Goal: Transaction & Acquisition: Book appointment/travel/reservation

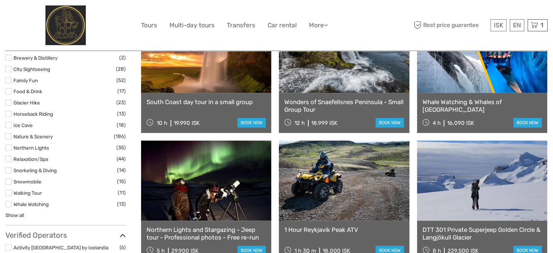
scroll to position [654, 0]
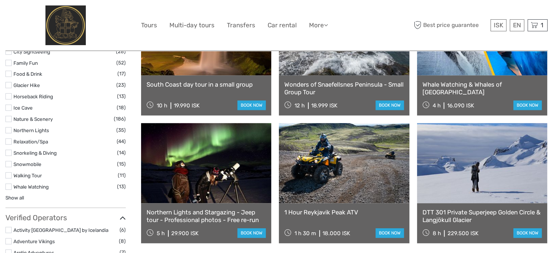
click at [6, 138] on label at bounding box center [8, 141] width 6 height 6
click at [0, 0] on input "checkbox" at bounding box center [0, 0] width 0 height 0
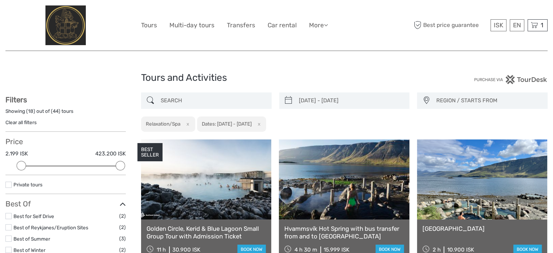
click at [313, 95] on span "REGION / STARTS FROM" at bounding box center [488, 100] width 111 height 12
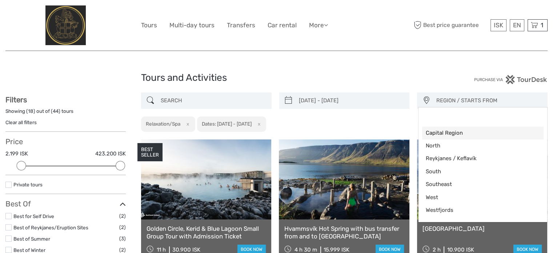
click at [313, 133] on span "Capital Region" at bounding box center [477, 133] width 102 height 8
select select "Capital Region"
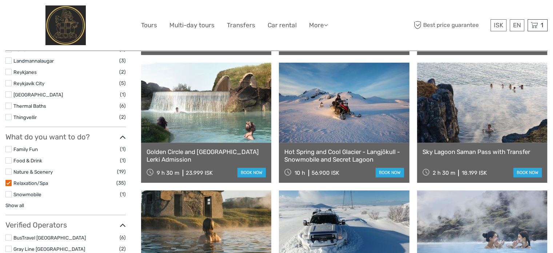
scroll to position [368, 0]
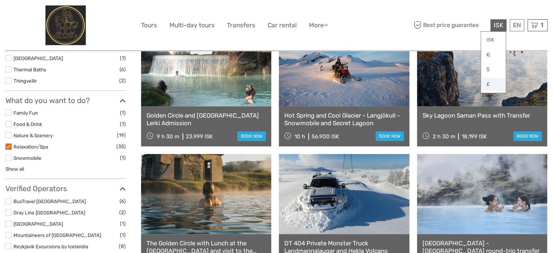
click at [313, 86] on link "£" at bounding box center [493, 84] width 25 height 13
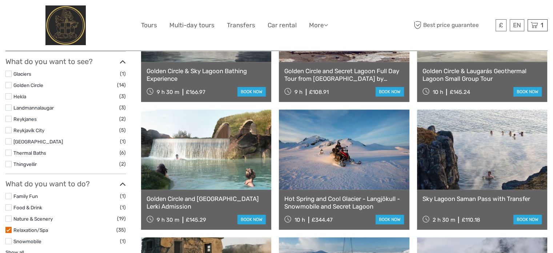
scroll to position [363, 0]
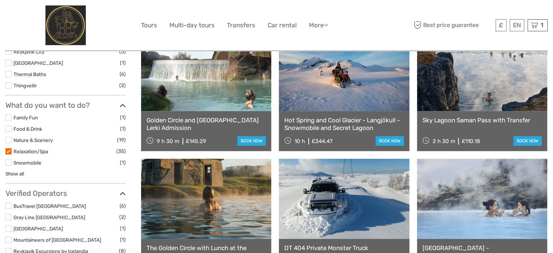
click at [8, 149] on label at bounding box center [8, 151] width 6 height 6
click at [0, 0] on input "checkbox" at bounding box center [0, 0] width 0 height 0
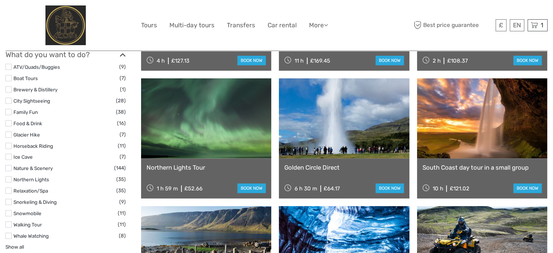
scroll to position [586, 0]
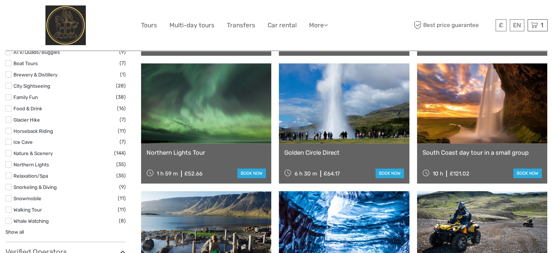
click at [37, 163] on link "Northern Lights" at bounding box center [31, 164] width 36 height 6
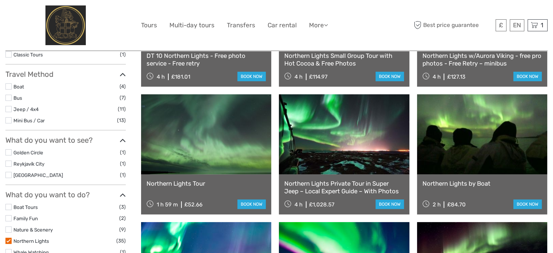
scroll to position [114, 0]
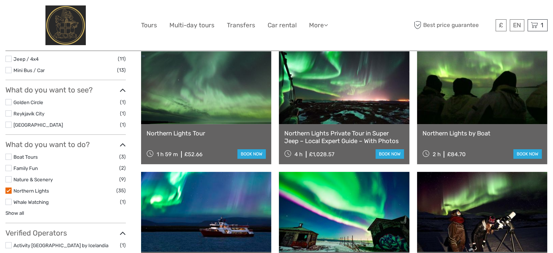
click at [8, 189] on label at bounding box center [8, 190] width 6 height 6
click at [0, 0] on input "checkbox" at bounding box center [0, 0] width 0 height 0
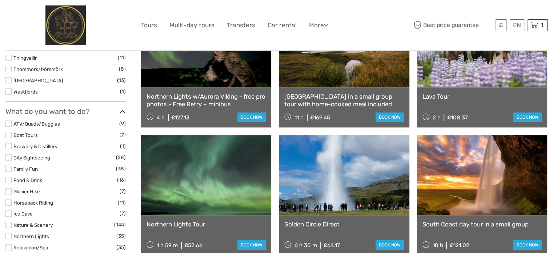
scroll to position [475, 0]
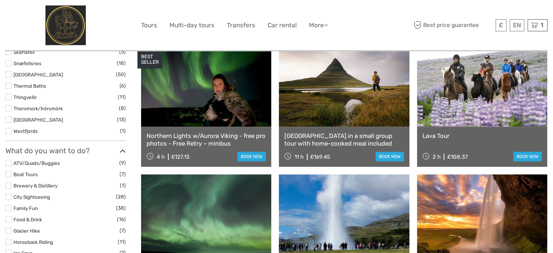
click at [11, 86] on label at bounding box center [8, 85] width 6 height 6
click at [0, 0] on input "checkbox" at bounding box center [0, 0] width 0 height 0
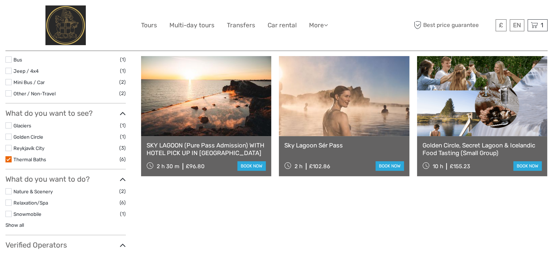
scroll to position [223, 0]
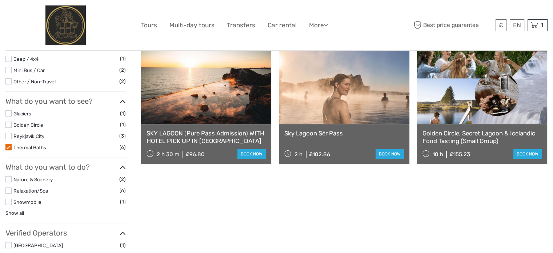
click at [7, 146] on label at bounding box center [8, 147] width 6 height 6
click at [0, 0] on input "checkbox" at bounding box center [0, 0] width 0 height 0
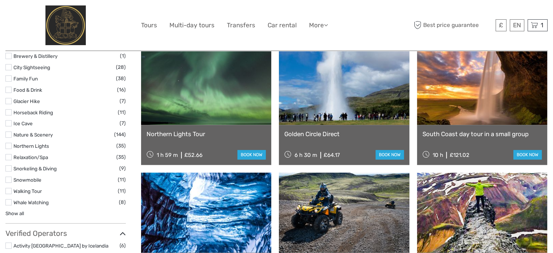
scroll to position [623, 0]
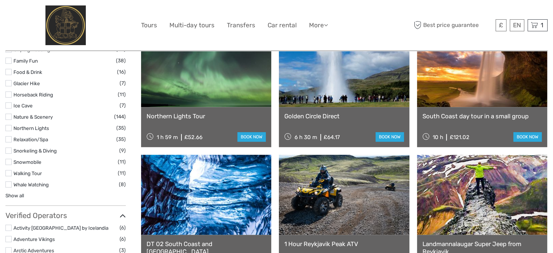
click at [41, 138] on link "Relaxation/Spa" at bounding box center [30, 139] width 35 height 6
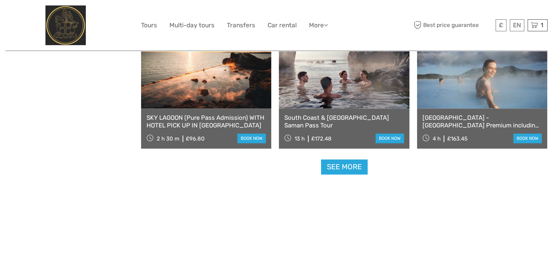
scroll to position [732, 0]
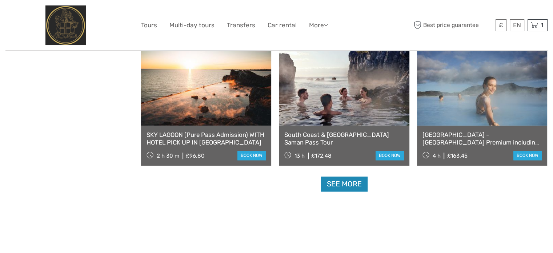
click at [313, 183] on link "See more" at bounding box center [344, 183] width 47 height 15
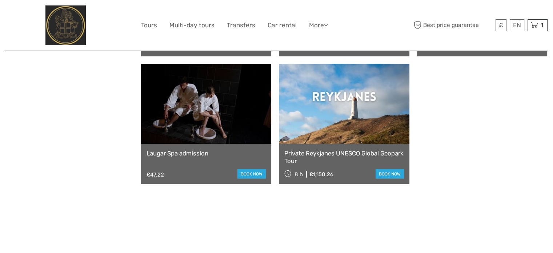
scroll to position [1495, 0]
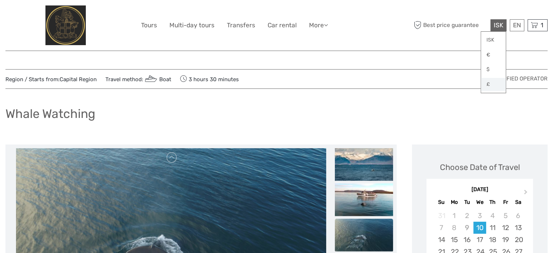
click at [488, 84] on link "£" at bounding box center [493, 84] width 25 height 13
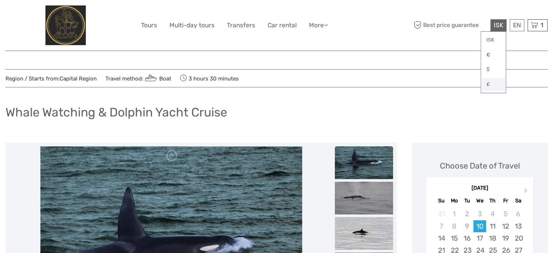
click at [490, 84] on link "£" at bounding box center [493, 84] width 25 height 13
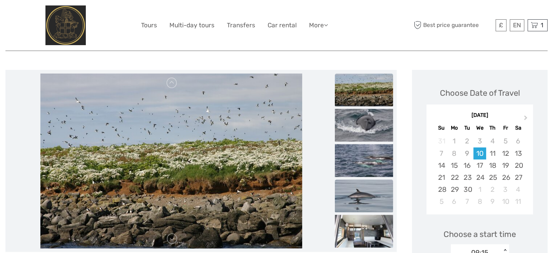
scroll to position [73, 0]
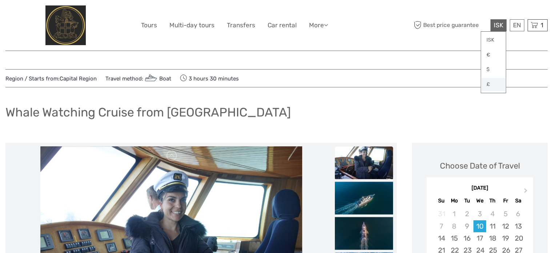
click at [488, 84] on link "£" at bounding box center [493, 84] width 25 height 13
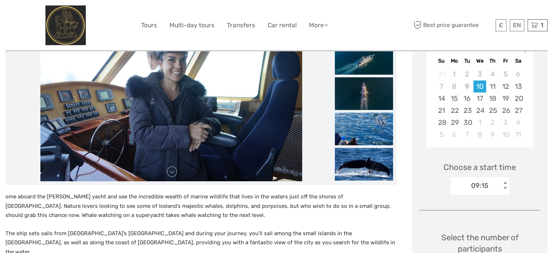
scroll to position [182, 0]
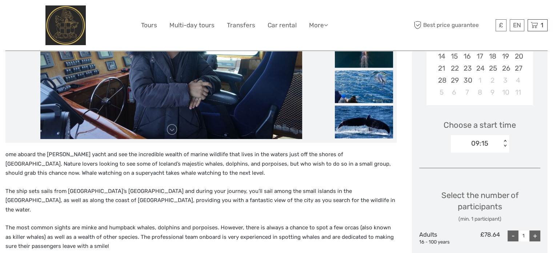
click at [491, 139] on div "09:15" at bounding box center [476, 143] width 51 height 11
click at [353, 172] on p "ome aboard the Amelia Rose yacht and see the incredible wealth of marine wildli…" at bounding box center [200, 164] width 391 height 28
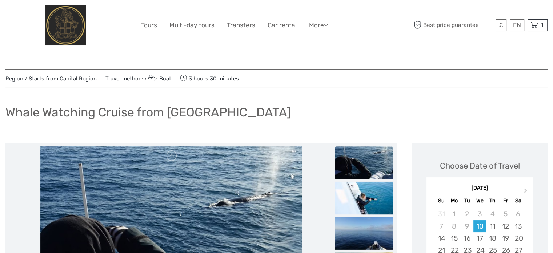
scroll to position [0, 0]
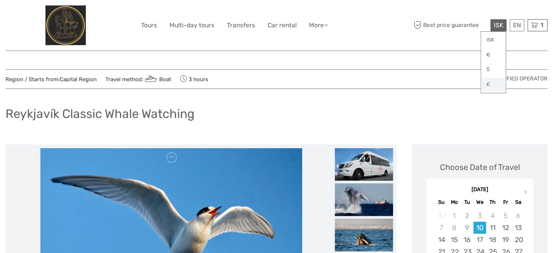
click at [488, 81] on link "£" at bounding box center [493, 84] width 25 height 13
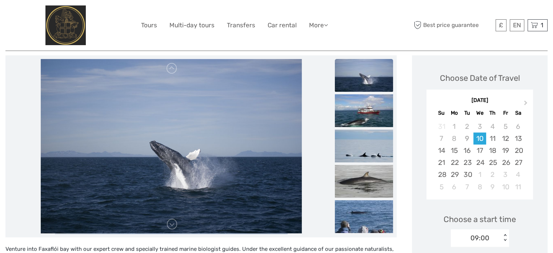
scroll to position [73, 0]
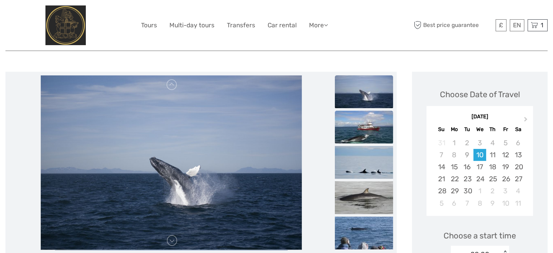
click at [359, 130] on img at bounding box center [364, 126] width 58 height 33
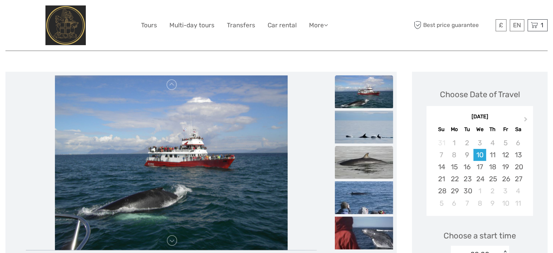
click at [371, 158] on img at bounding box center [364, 162] width 58 height 33
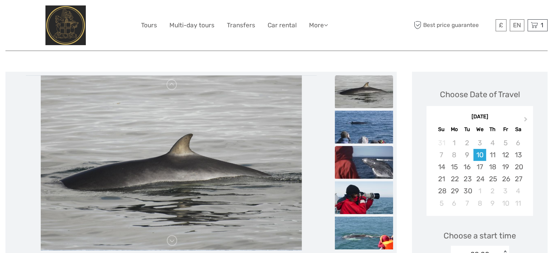
click at [371, 169] on img at bounding box center [364, 162] width 58 height 33
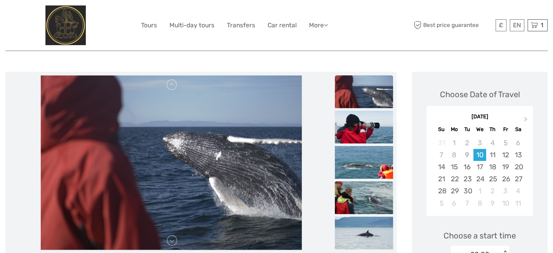
click at [374, 193] on img at bounding box center [364, 197] width 58 height 33
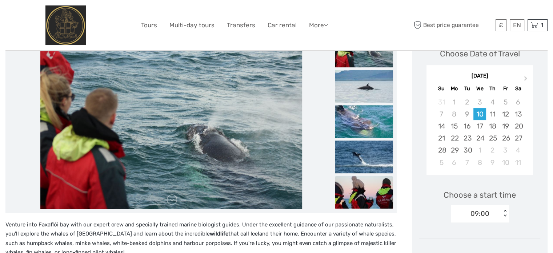
scroll to position [218, 0]
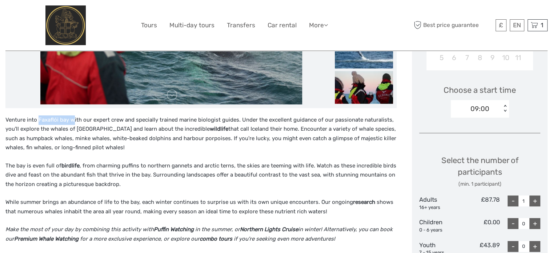
drag, startPoint x: 70, startPoint y: 119, endPoint x: 39, endPoint y: 112, distance: 32.2
click at [39, 112] on div "Venture into Faxaflói bay with our expert crew and specially trained marine bio…" at bounding box center [200, 191] width 391 height 167
click at [146, 138] on p "Venture into Faxaflói bay with our expert crew and specially trained marine bio…" at bounding box center [200, 133] width 391 height 37
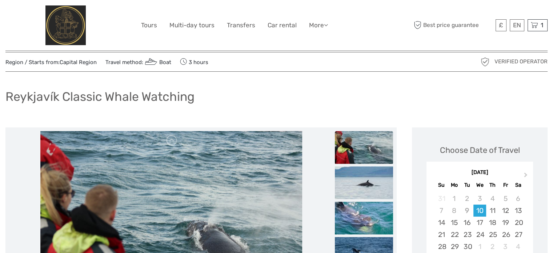
scroll to position [0, 0]
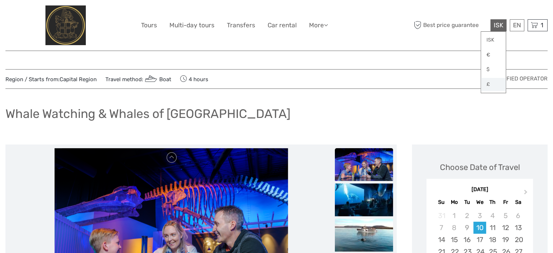
click at [487, 84] on link "£" at bounding box center [493, 84] width 25 height 13
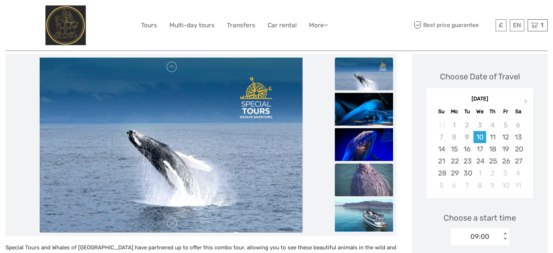
scroll to position [73, 0]
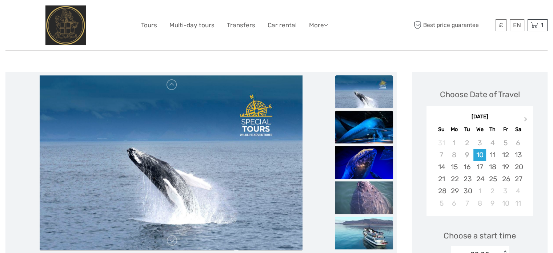
click at [361, 127] on img at bounding box center [364, 126] width 58 height 33
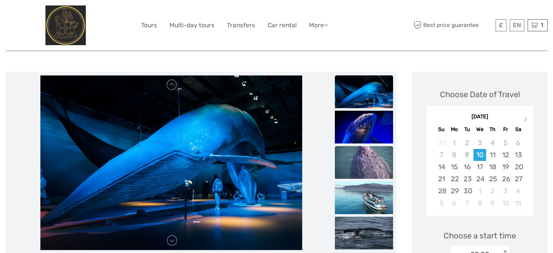
click at [368, 148] on img at bounding box center [364, 162] width 58 height 33
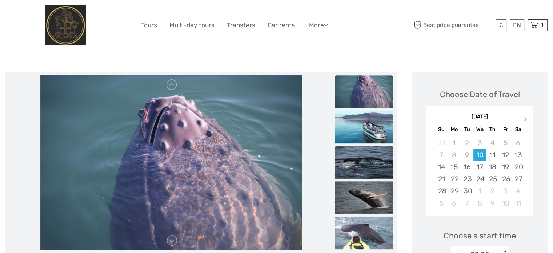
click at [368, 163] on img at bounding box center [364, 162] width 58 height 33
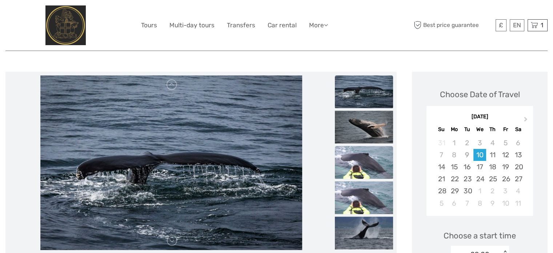
click at [374, 168] on img at bounding box center [364, 162] width 58 height 33
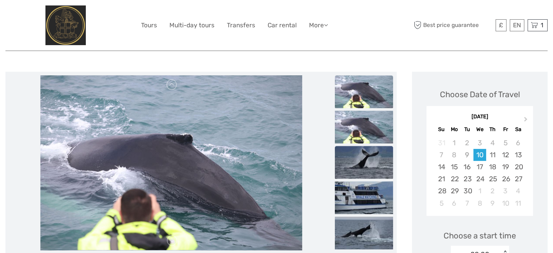
click at [374, 167] on img at bounding box center [364, 162] width 58 height 33
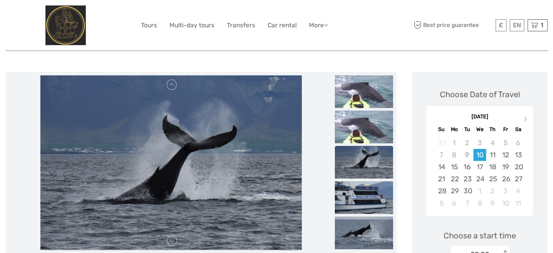
click at [374, 167] on img at bounding box center [364, 161] width 58 height 33
click at [365, 190] on img at bounding box center [364, 197] width 58 height 33
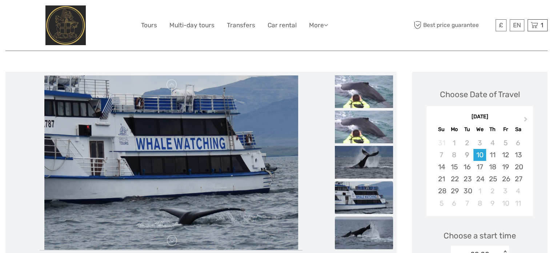
drag, startPoint x: 371, startPoint y: 224, endPoint x: 358, endPoint y: 227, distance: 12.8
click at [359, 227] on img at bounding box center [364, 232] width 58 height 33
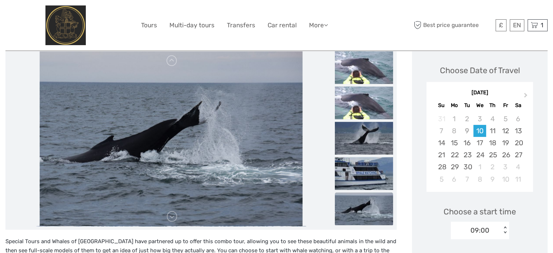
scroll to position [0, 0]
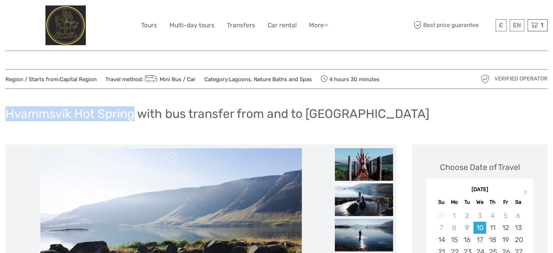
drag, startPoint x: 134, startPoint y: 110, endPoint x: 0, endPoint y: 99, distance: 134.5
copy h1 "Hvammsvík Hot Spring"
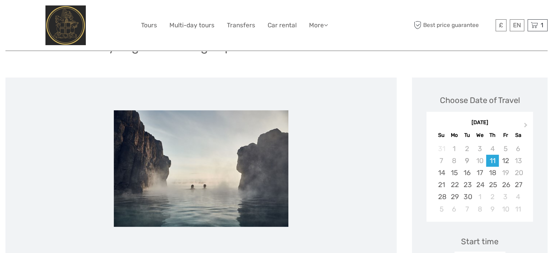
scroll to position [36, 0]
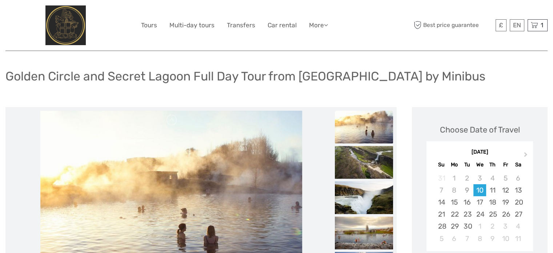
scroll to position [36, 0]
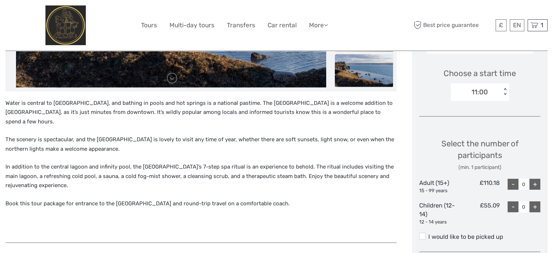
scroll to position [218, 0]
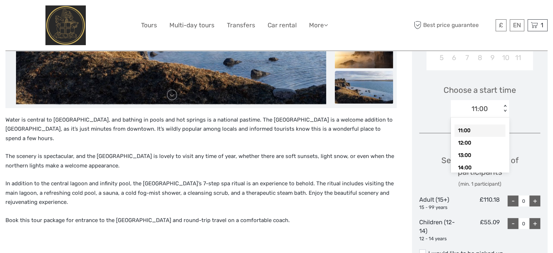
click at [504, 105] on div "< >" at bounding box center [505, 109] width 6 height 8
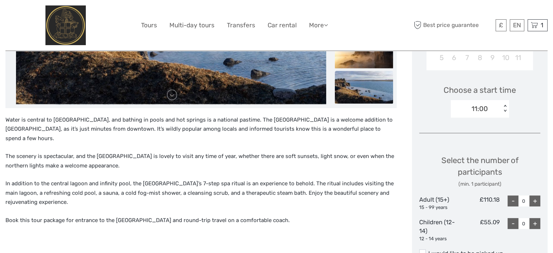
click at [303, 164] on div "Water is central to [GEOGRAPHIC_DATA], and bathing in pools and hot springs is …" at bounding box center [200, 183] width 391 height 136
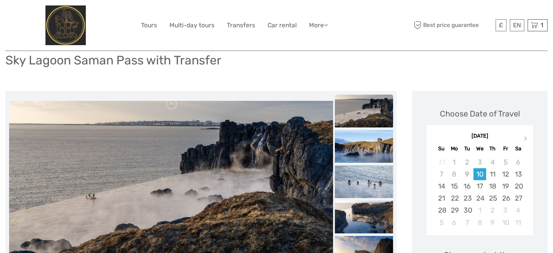
scroll to position [36, 0]
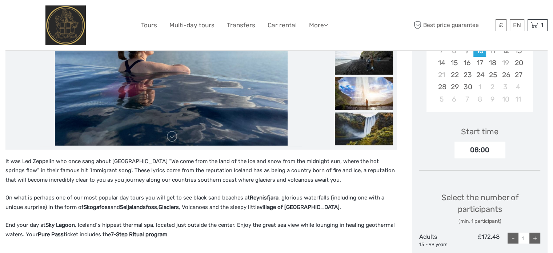
scroll to position [182, 0]
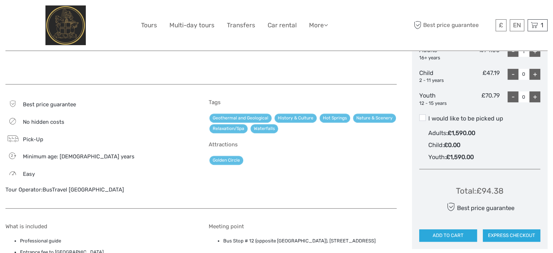
scroll to position [363, 0]
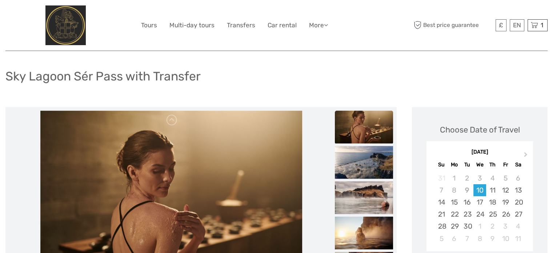
scroll to position [36, 0]
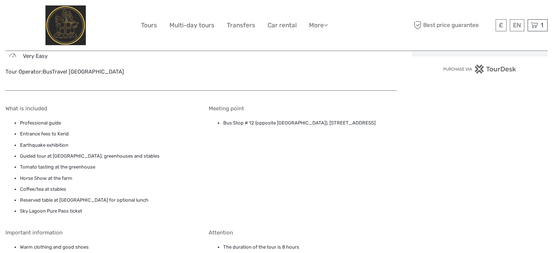
scroll to position [545, 0]
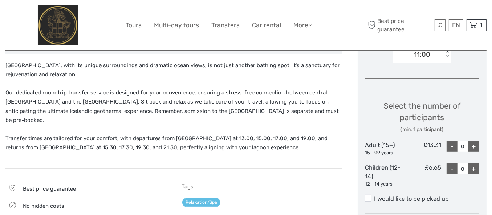
scroll to position [272, 0]
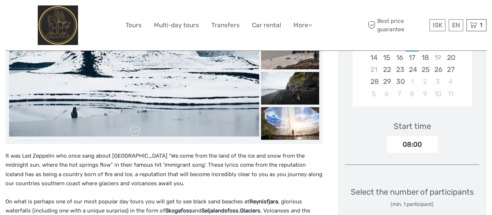
scroll to position [218, 0]
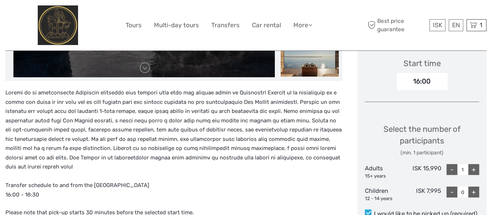
scroll to position [291, 0]
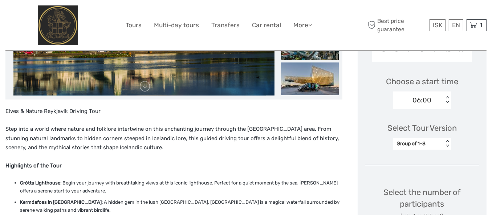
scroll to position [182, 0]
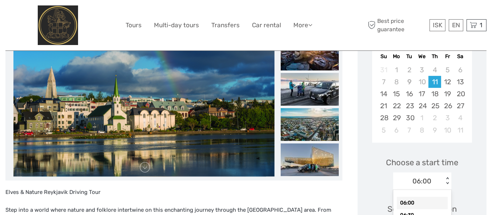
click at [439, 185] on div "option 06:00 selected, 1 of 25. 25 results available. Use Up and Down to choose…" at bounding box center [423, 181] width 58 height 17
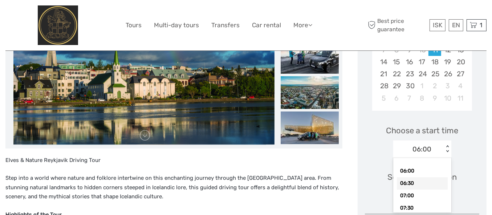
scroll to position [177, 0]
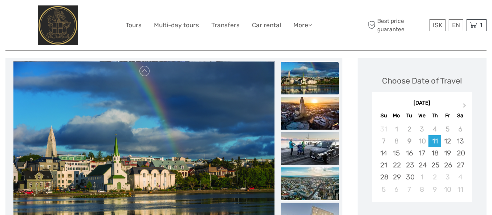
scroll to position [68, 0]
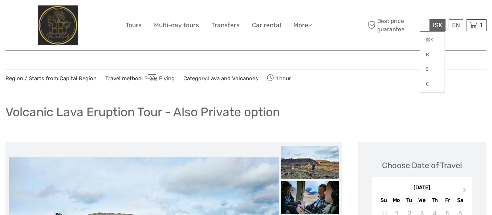
click at [440, 27] on span "ISK" at bounding box center [437, 24] width 9 height 7
click at [430, 83] on link "£" at bounding box center [432, 84] width 25 height 13
click at [330, 119] on div "Volcanic Lava Eruption Tour - Also Private option" at bounding box center [246, 115] width 482 height 27
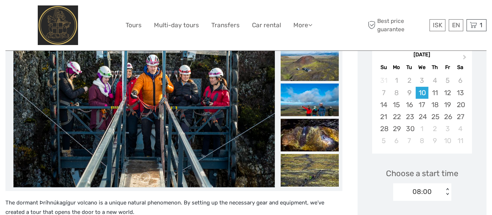
scroll to position [109, 0]
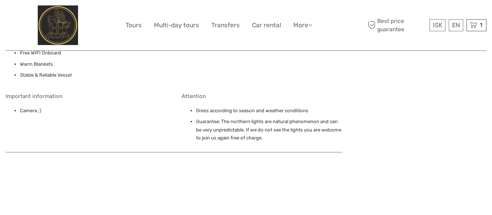
scroll to position [727, 0]
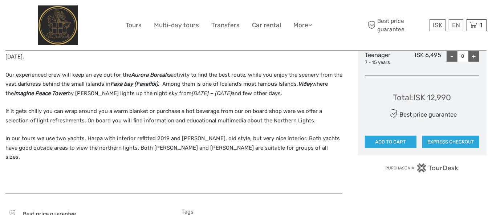
scroll to position [363, 0]
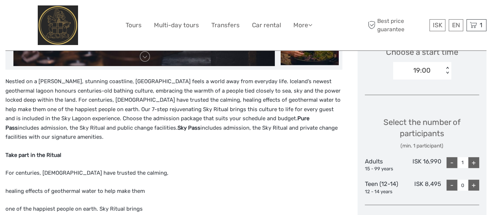
scroll to position [327, 0]
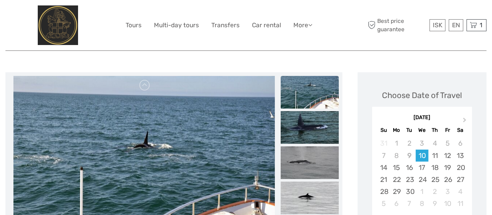
scroll to position [36, 0]
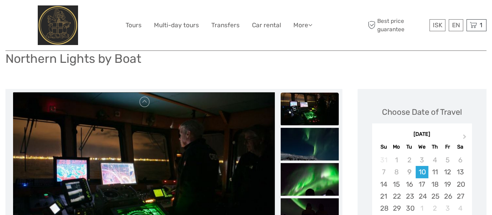
scroll to position [109, 0]
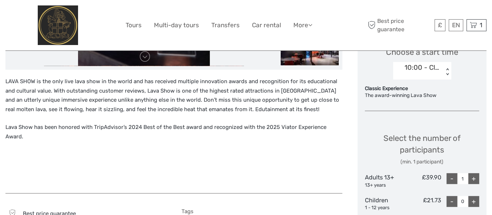
scroll to position [145, 0]
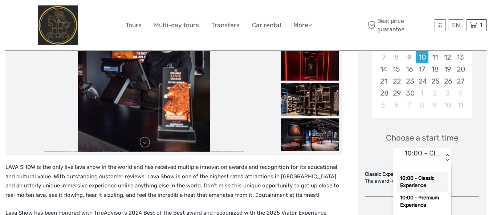
click at [426, 165] on div "option 10:00 - Classic Experience selected, 1 of 12. 12 results available. Use …" at bounding box center [423, 156] width 58 height 17
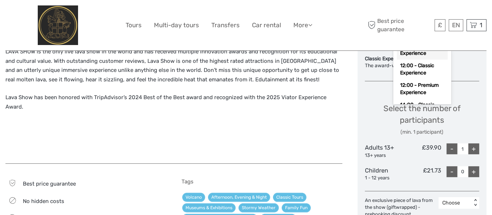
scroll to position [218, 0]
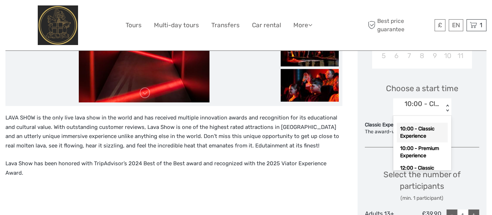
click at [446, 109] on div "< >" at bounding box center [447, 109] width 6 height 8
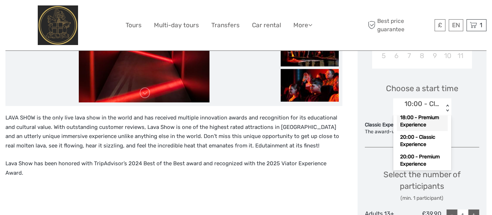
click at [427, 131] on div "18:00 - Premium Experience" at bounding box center [422, 122] width 51 height 20
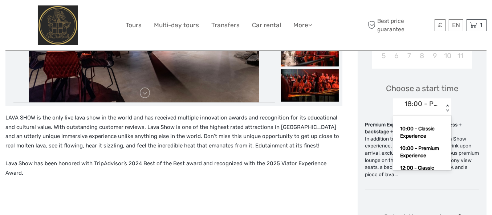
click at [430, 108] on div "18:00 - Premium Experience" at bounding box center [422, 103] width 35 height 9
click at [425, 132] on div "10:00 - Classic Experience" at bounding box center [422, 133] width 51 height 20
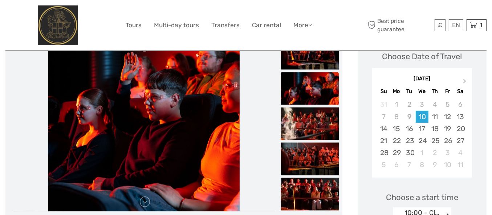
scroll to position [0, 0]
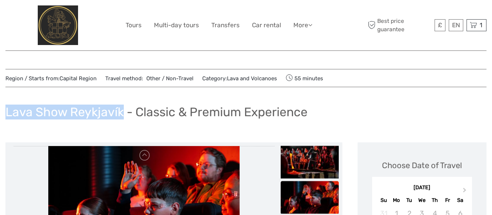
drag, startPoint x: 123, startPoint y: 111, endPoint x: -10, endPoint y: 117, distance: 132.8
copy h1 "Lava Show Reykjavík"
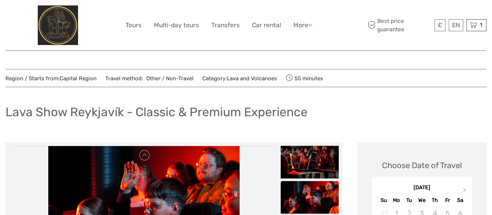
click at [276, 119] on div "Lava Show Reykjavík - Classic & Premium Experience" at bounding box center [246, 115] width 482 height 27
